Goal: Find specific page/section: Find specific page/section

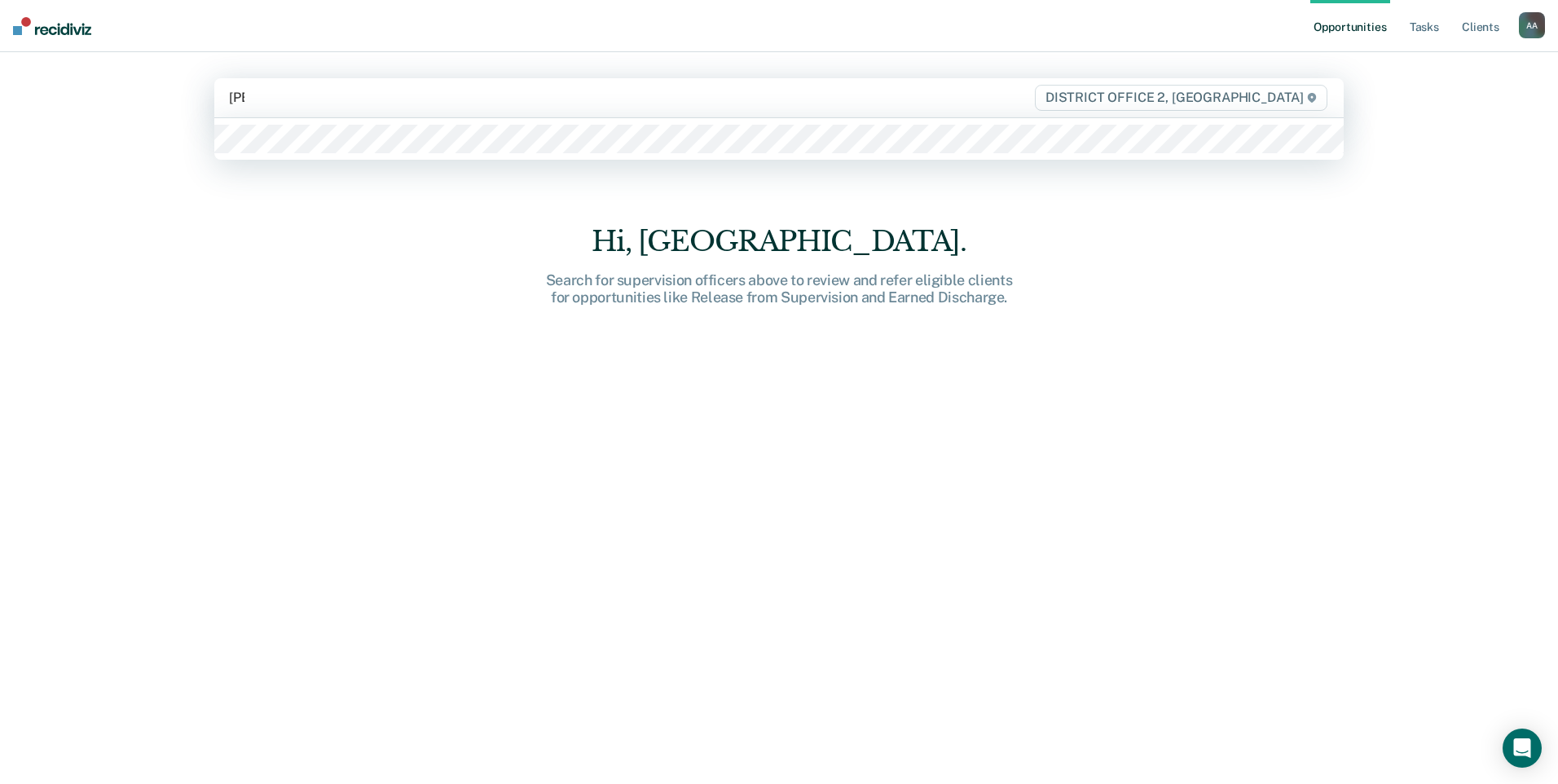
type input "J"
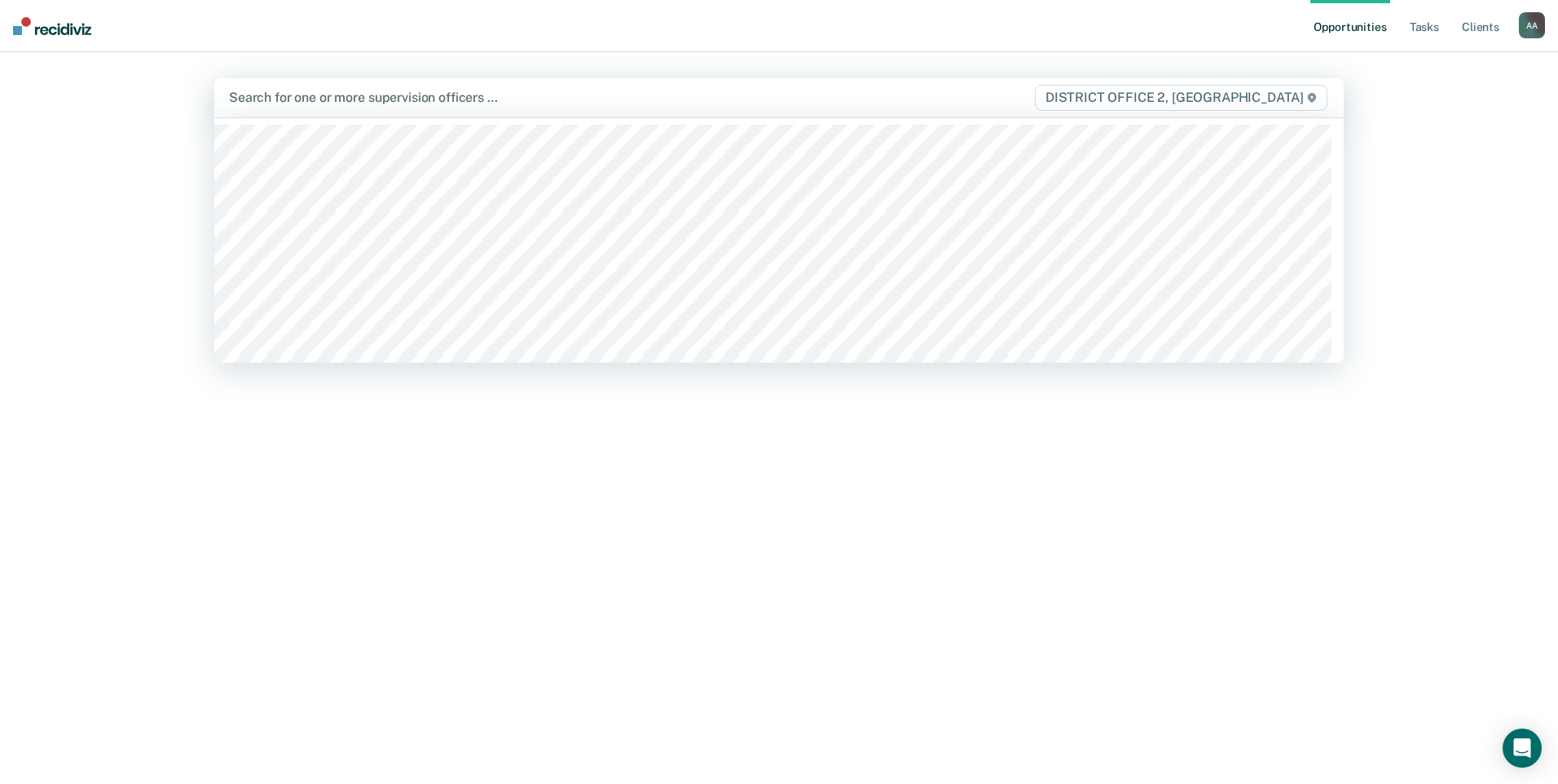
click at [1307, 101] on icon at bounding box center [1312, 97] width 9 height 9
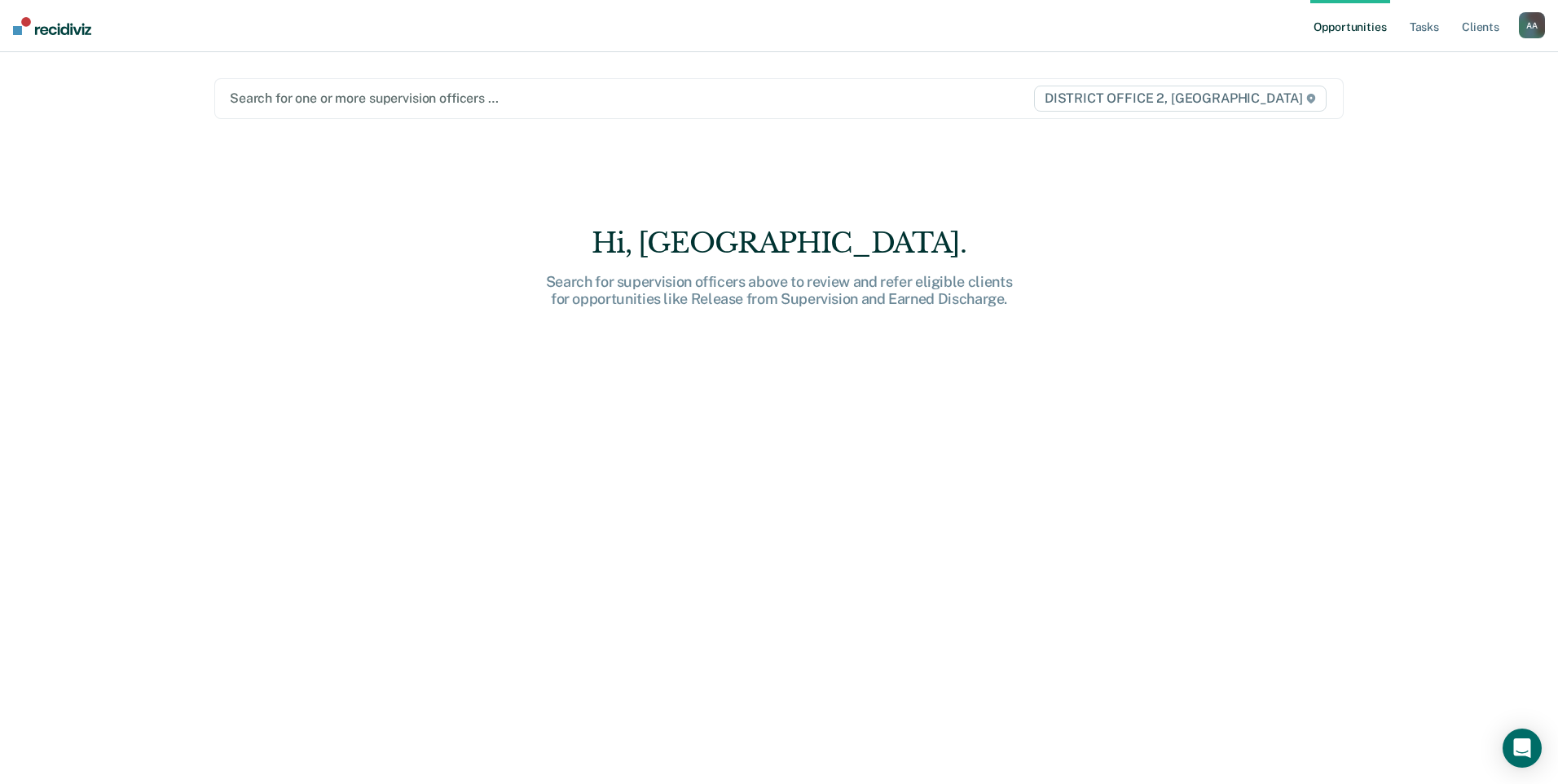
click at [1283, 103] on span "DISTRICT OFFICE 2, [GEOGRAPHIC_DATA]" at bounding box center [1180, 99] width 293 height 26
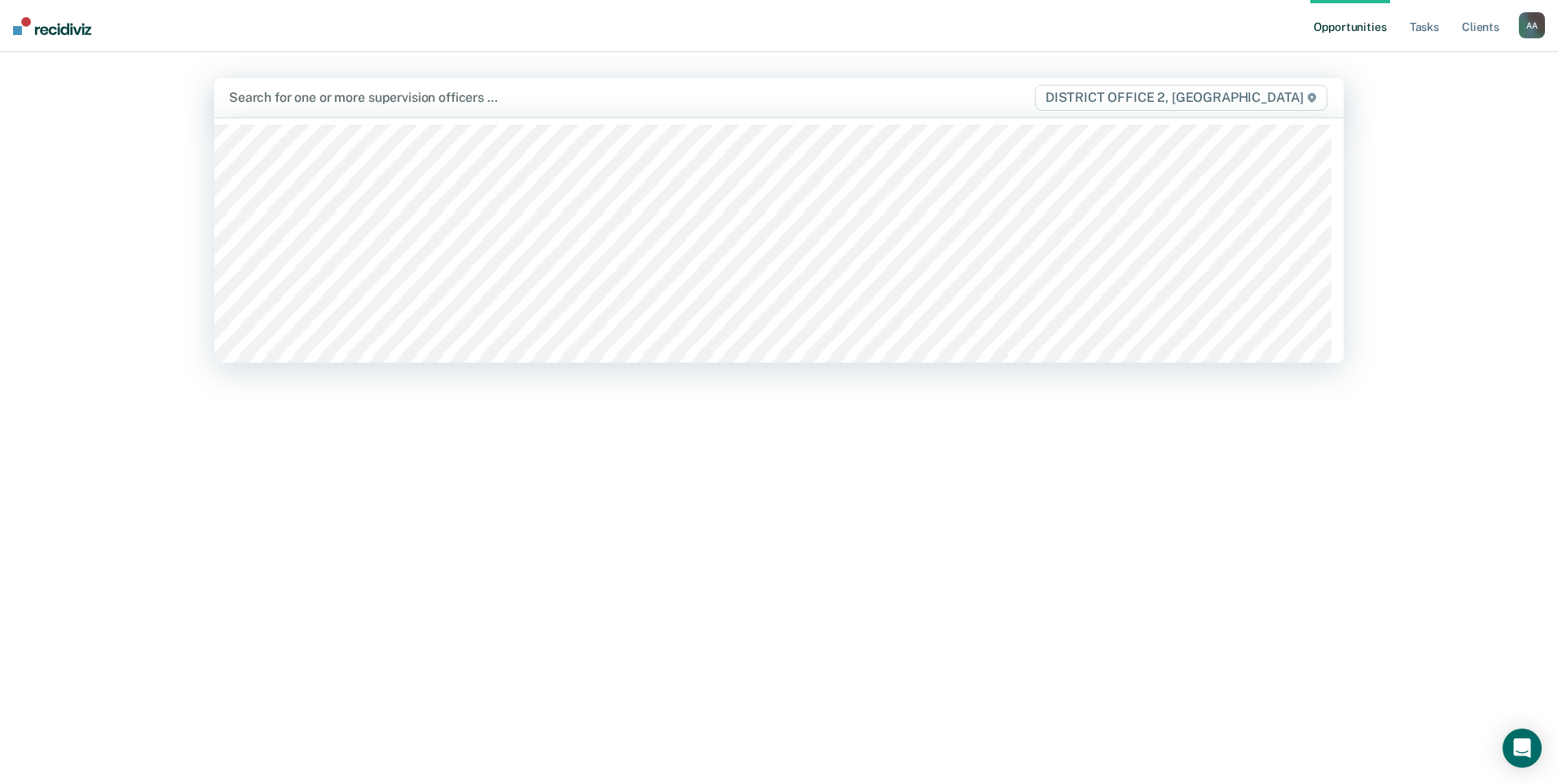
scroll to position [256, 0]
click at [1015, 485] on div "Hi, [GEOGRAPHIC_DATA]. Search for supervision officers above to review and refe…" at bounding box center [779, 437] width 1129 height 601
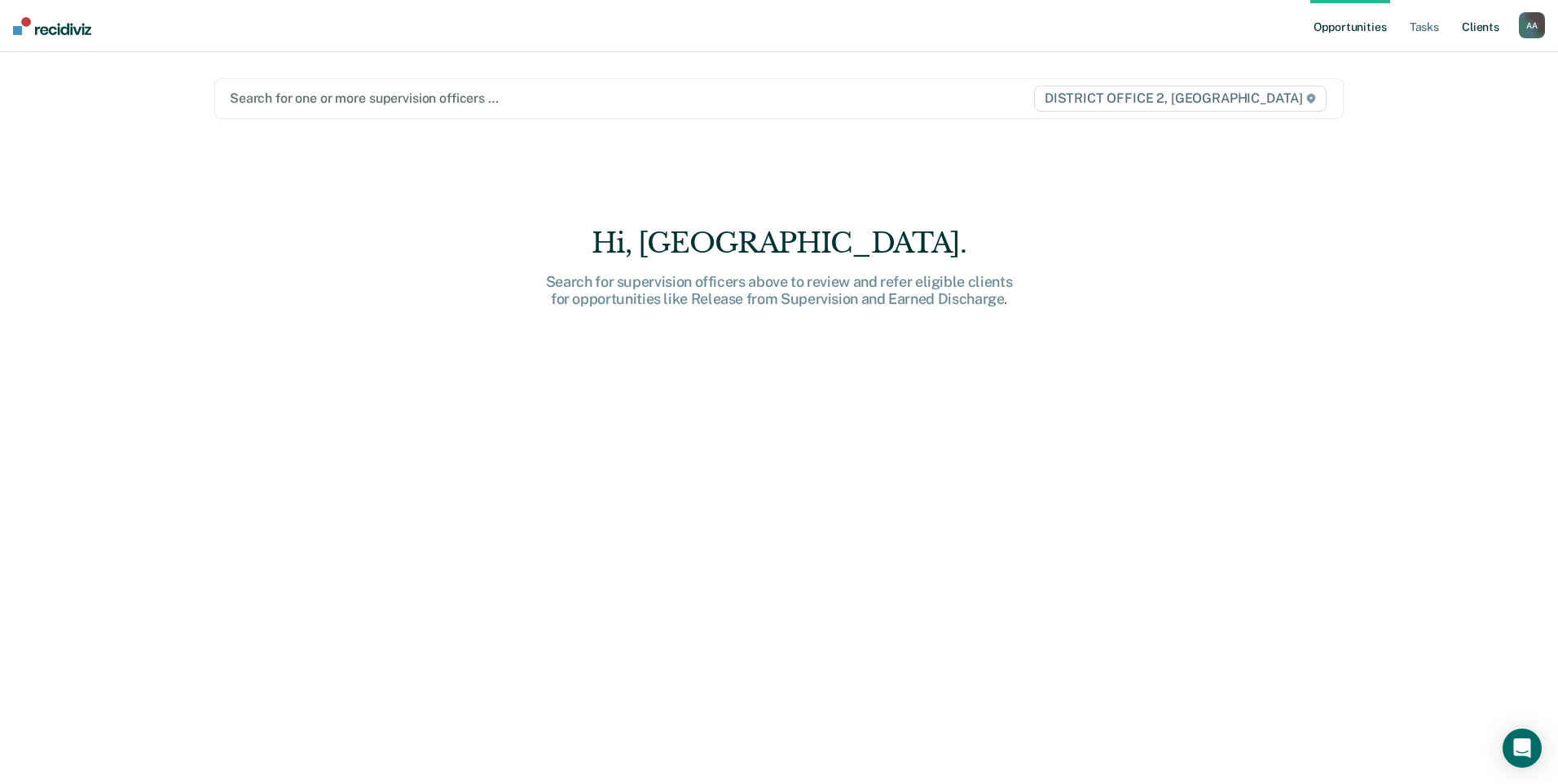
click at [1464, 40] on link "Client s" at bounding box center [1480, 26] width 44 height 52
